Goal: Task Accomplishment & Management: Manage account settings

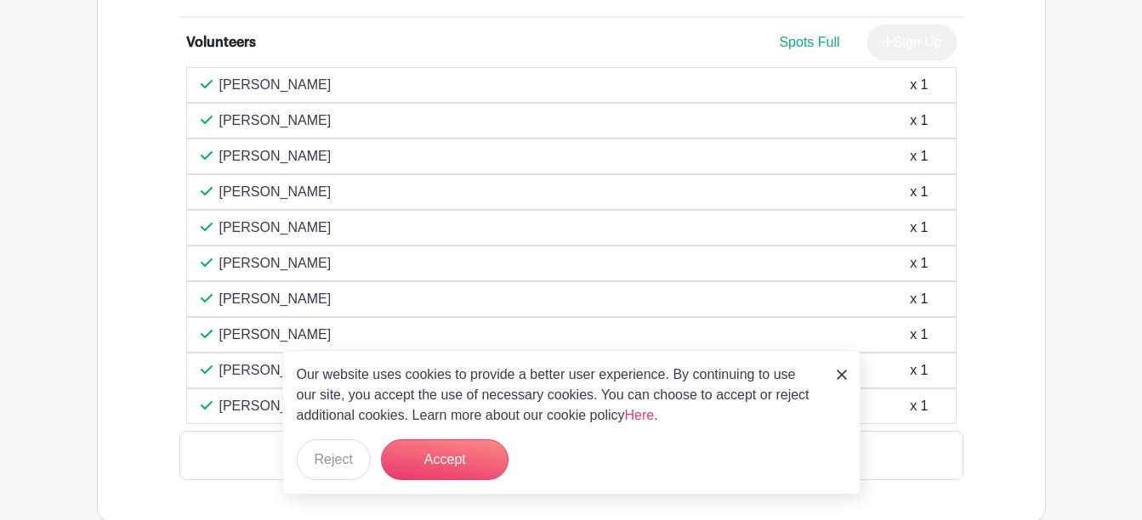
scroll to position [1020, 0]
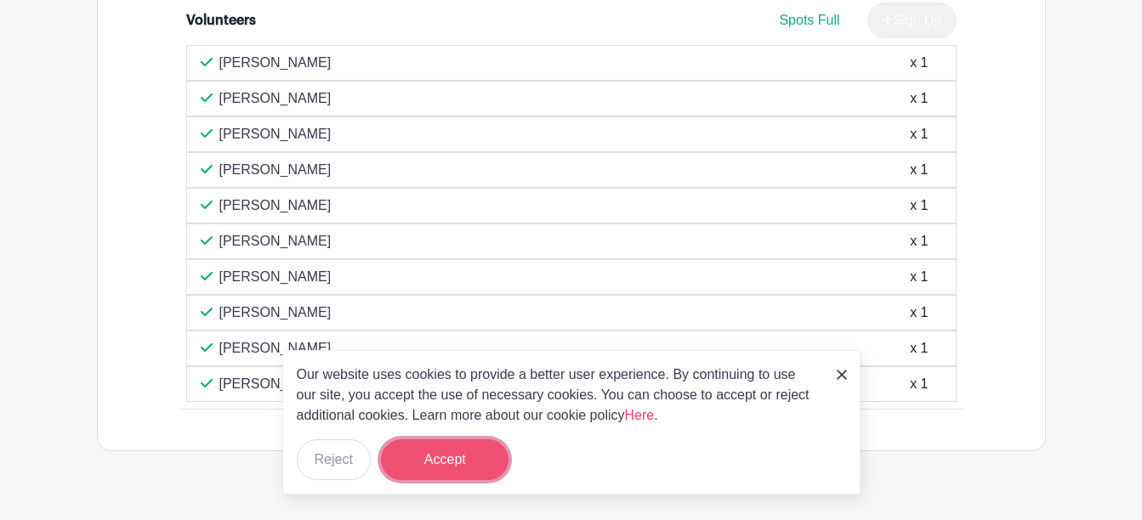
click at [456, 451] on button "Accept" at bounding box center [445, 459] width 128 height 41
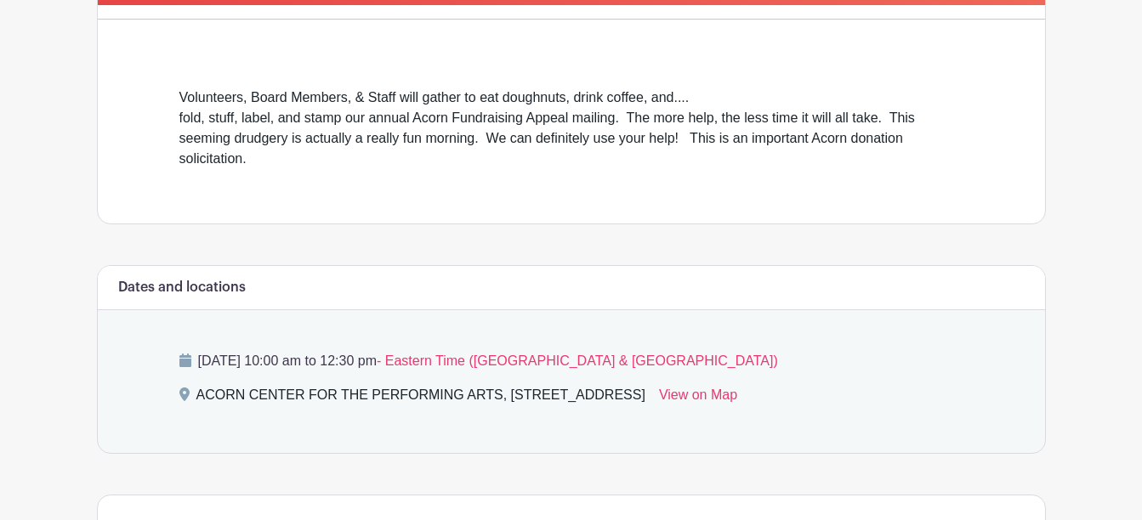
scroll to position [377, 0]
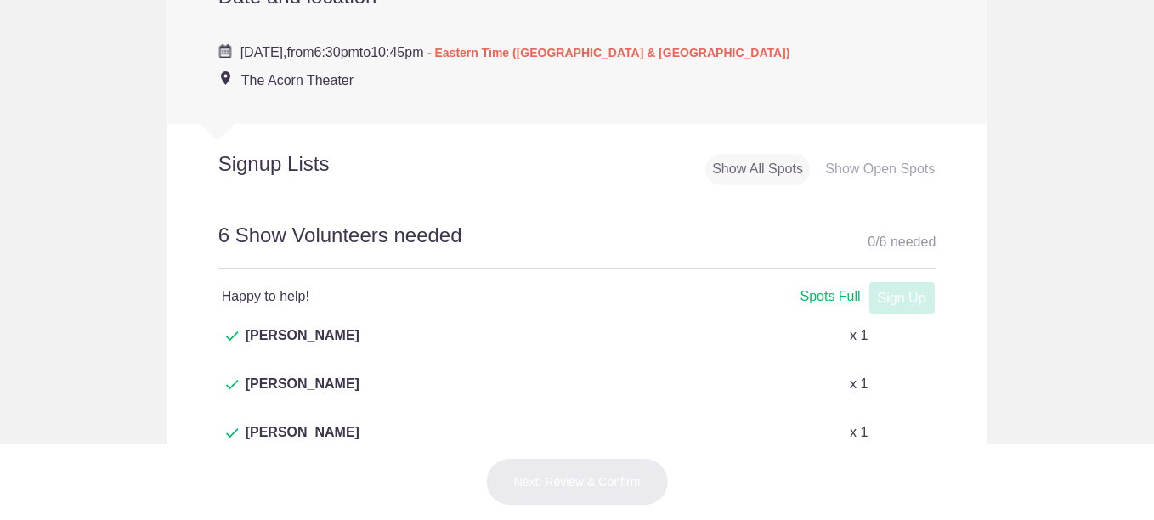
scroll to position [935, 0]
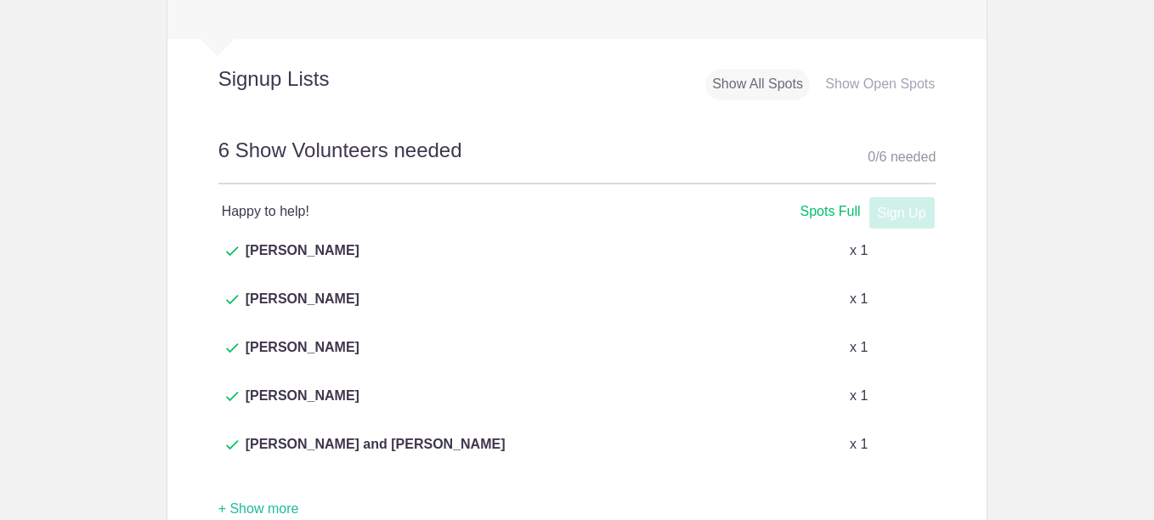
click at [263, 483] on button "+ Show more" at bounding box center [258, 510] width 81 height 54
